Goal: Find specific page/section: Find specific page/section

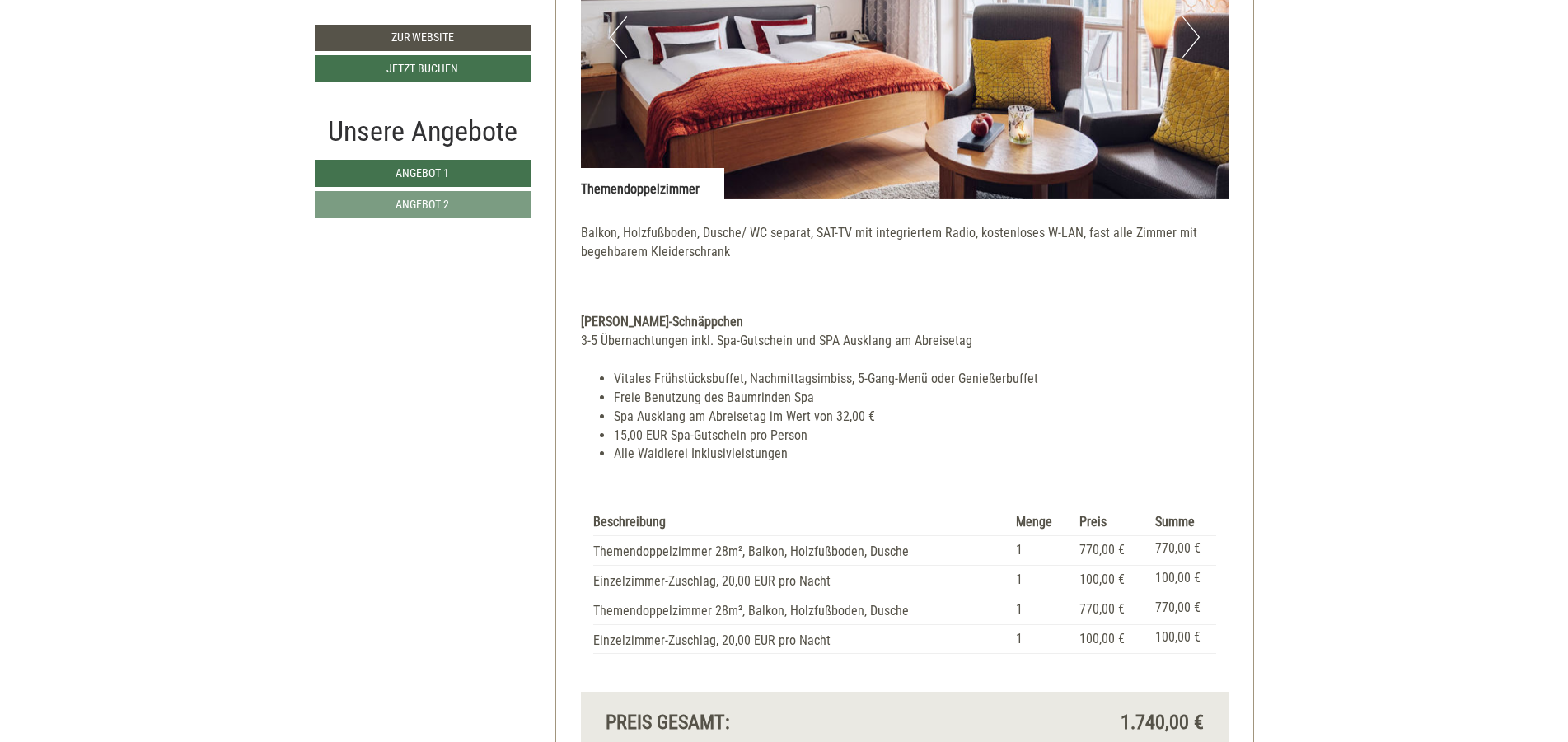
scroll to position [988, 0]
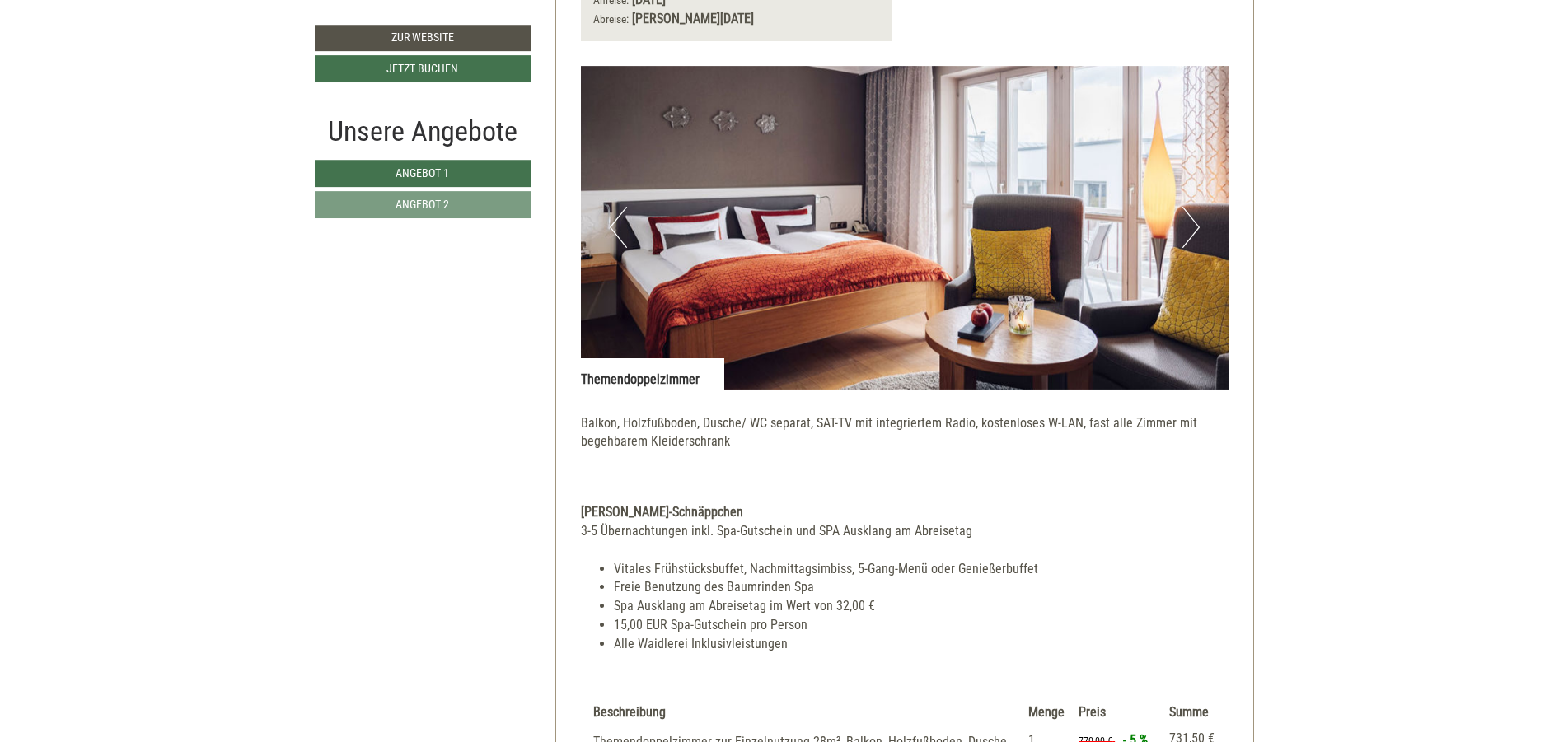
scroll to position [2470, 0]
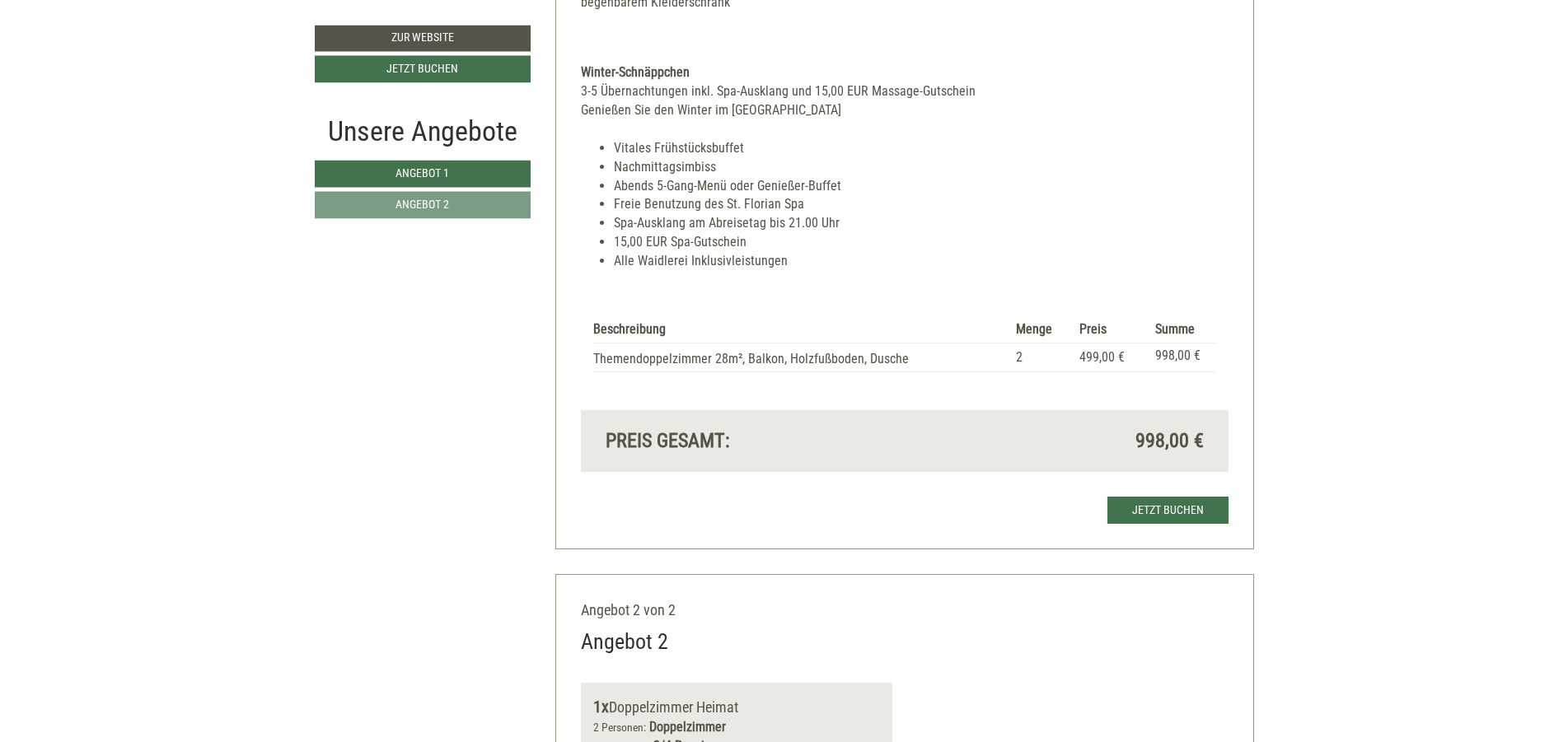
scroll to position [1482, 0]
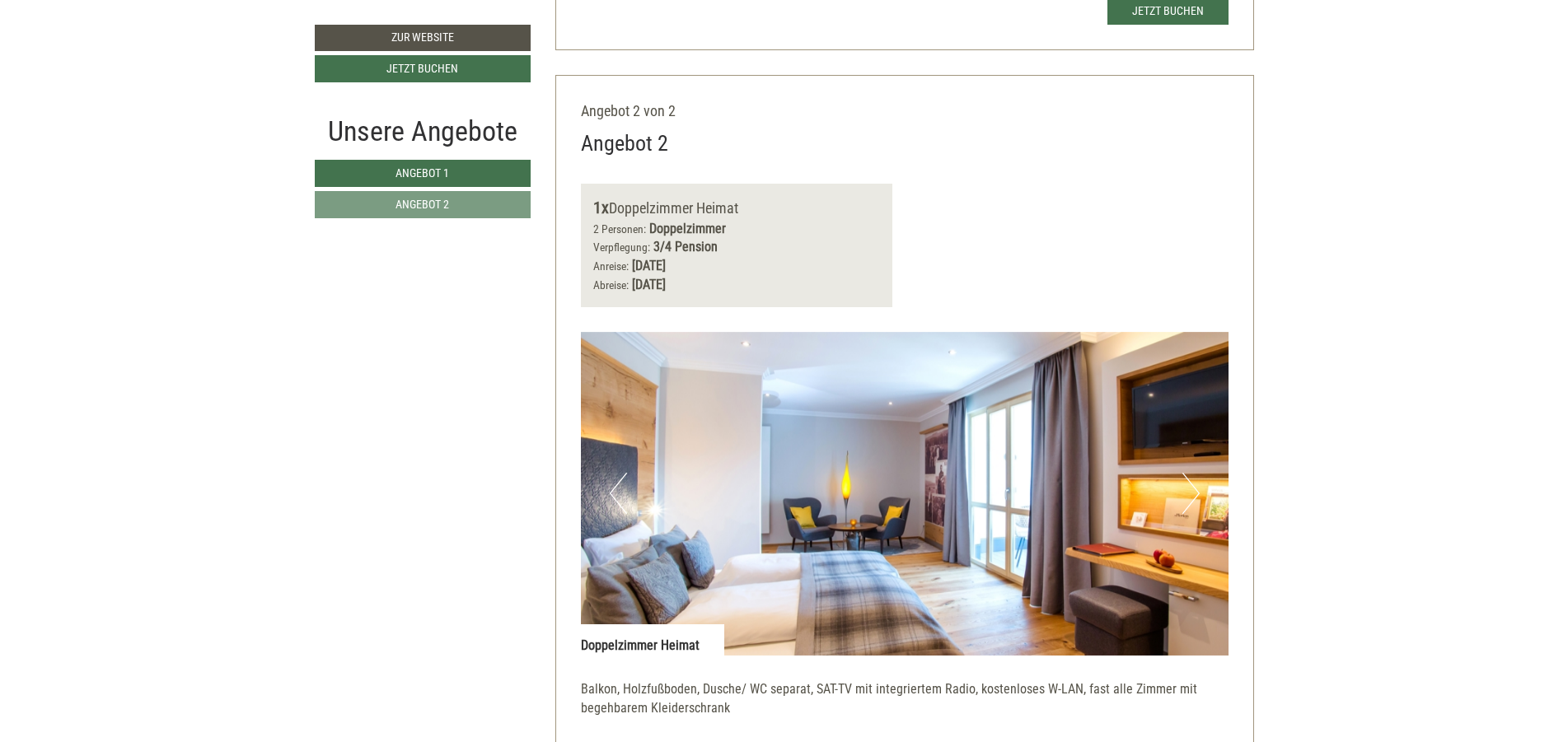
scroll to position [2570, 0]
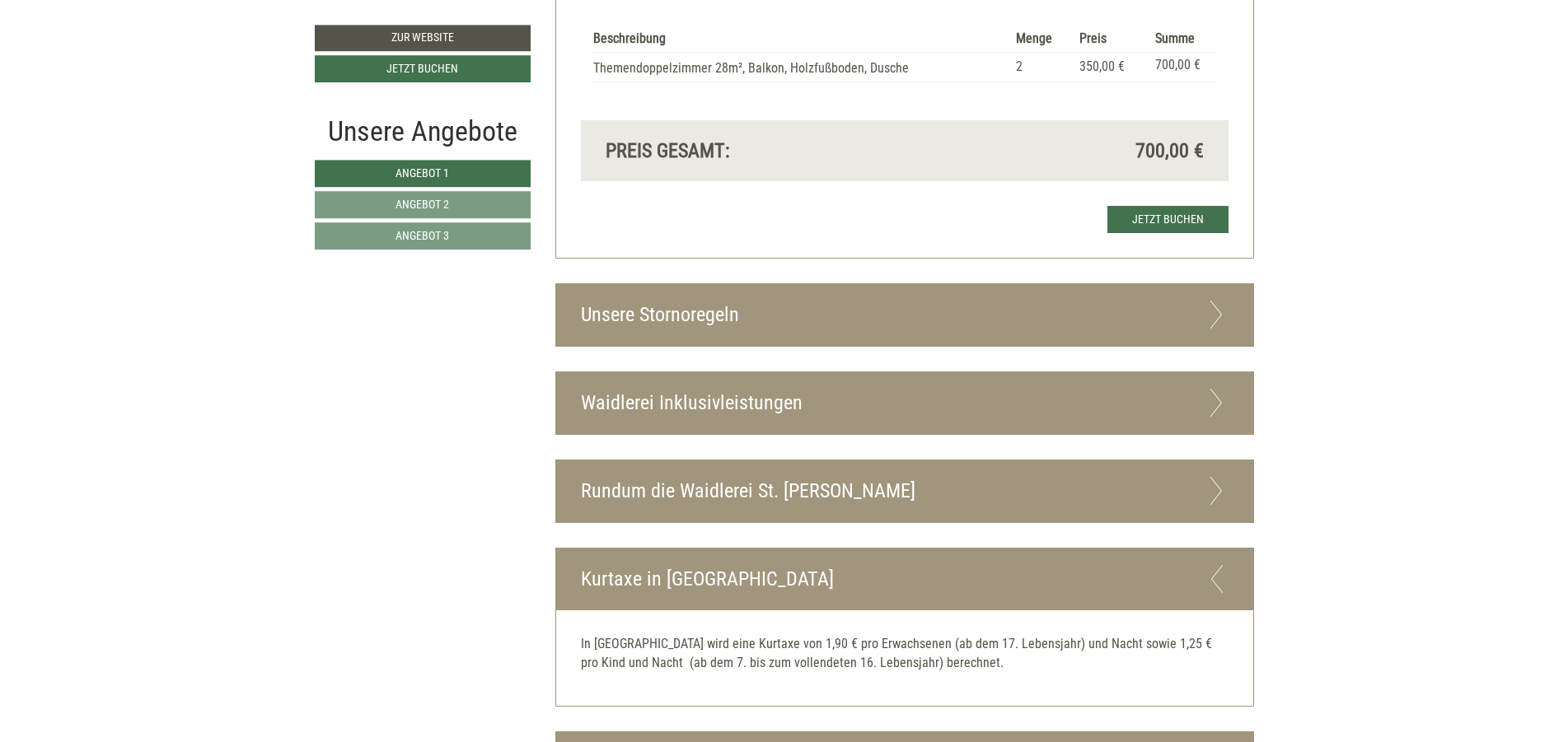
scroll to position [3558, 0]
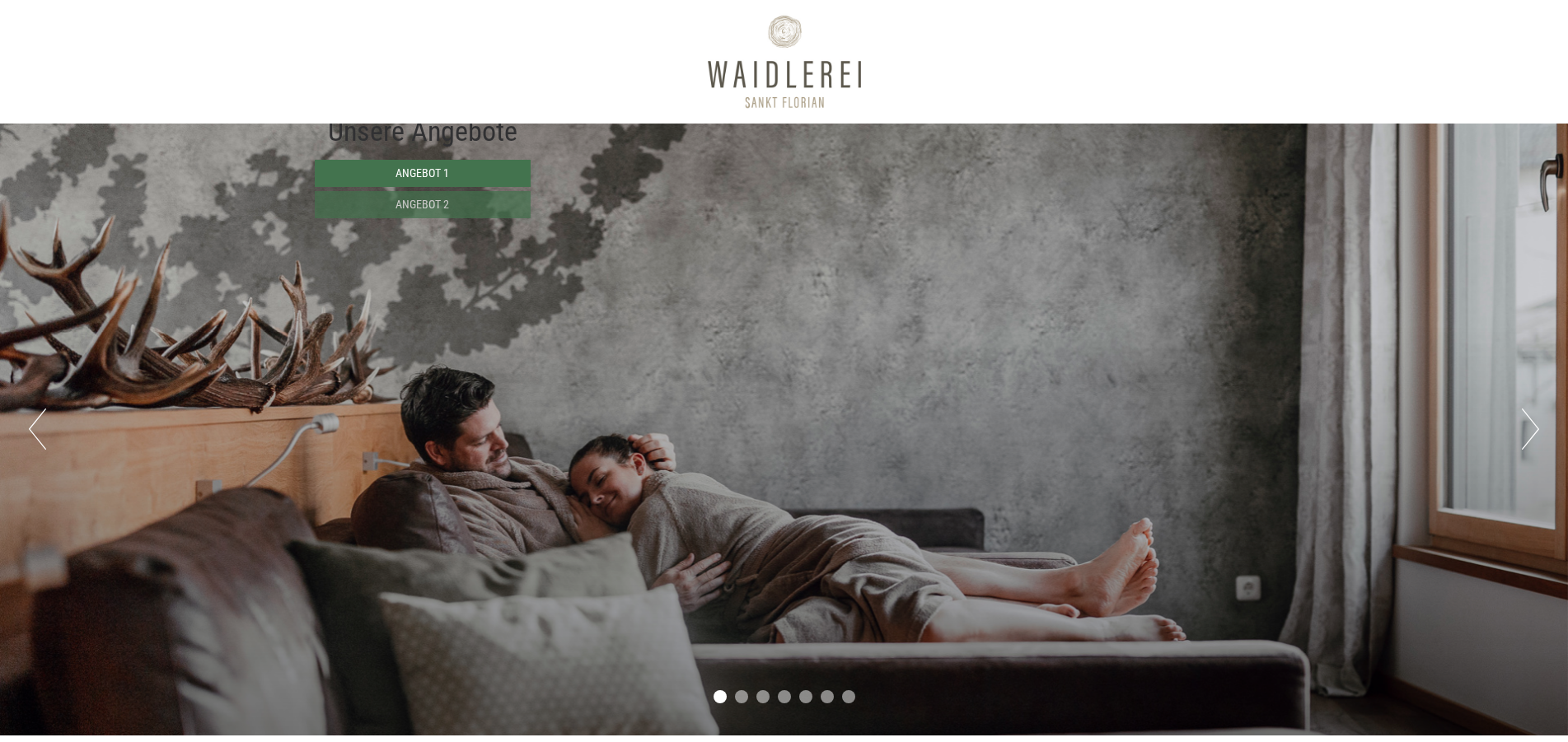
scroll to position [1087, 0]
